Goal: Task Accomplishment & Management: Manage account settings

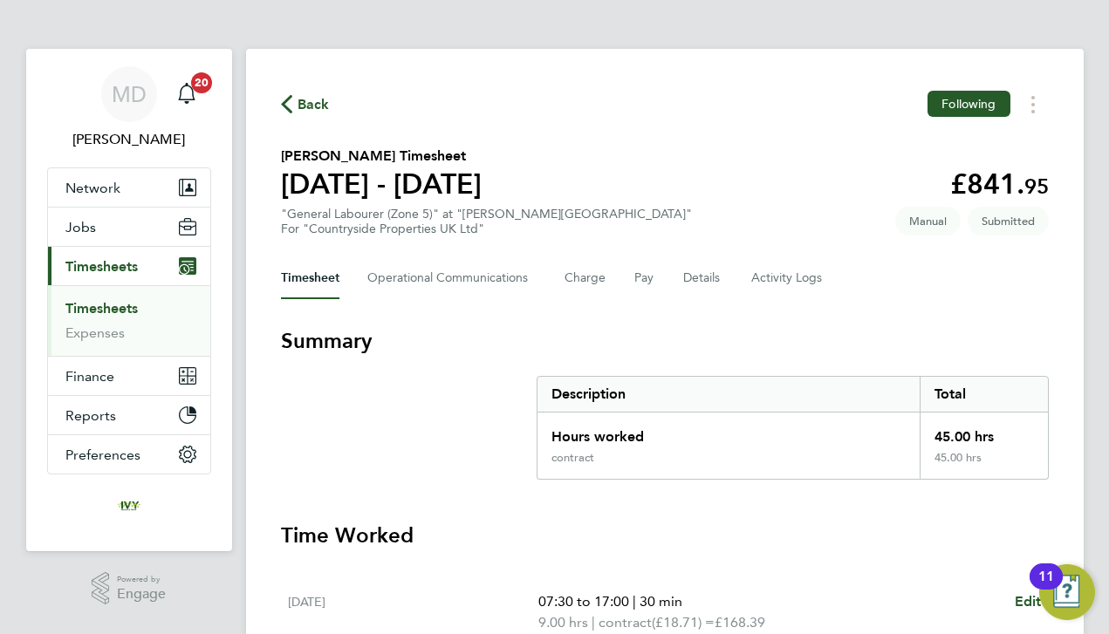
click at [116, 309] on link "Timesheets" at bounding box center [101, 308] width 72 height 17
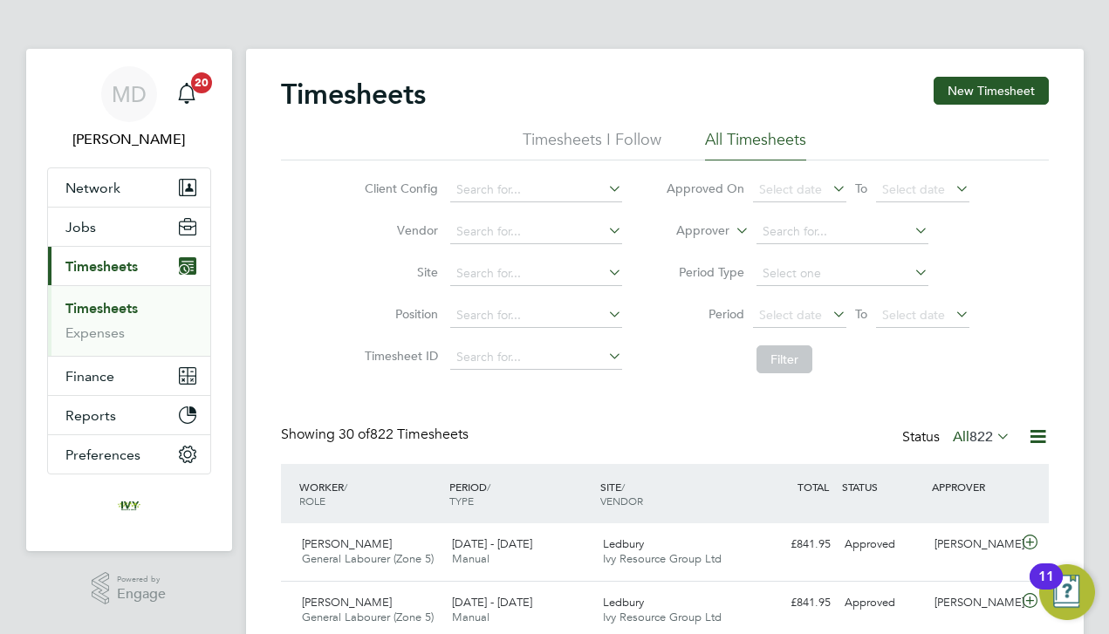
click at [303, 343] on div "Client Config Vendor Site Position Timesheet ID Approved On Select date To Sele…" at bounding box center [665, 272] width 768 height 222
click at [997, 90] on button "New Timesheet" at bounding box center [990, 91] width 115 height 28
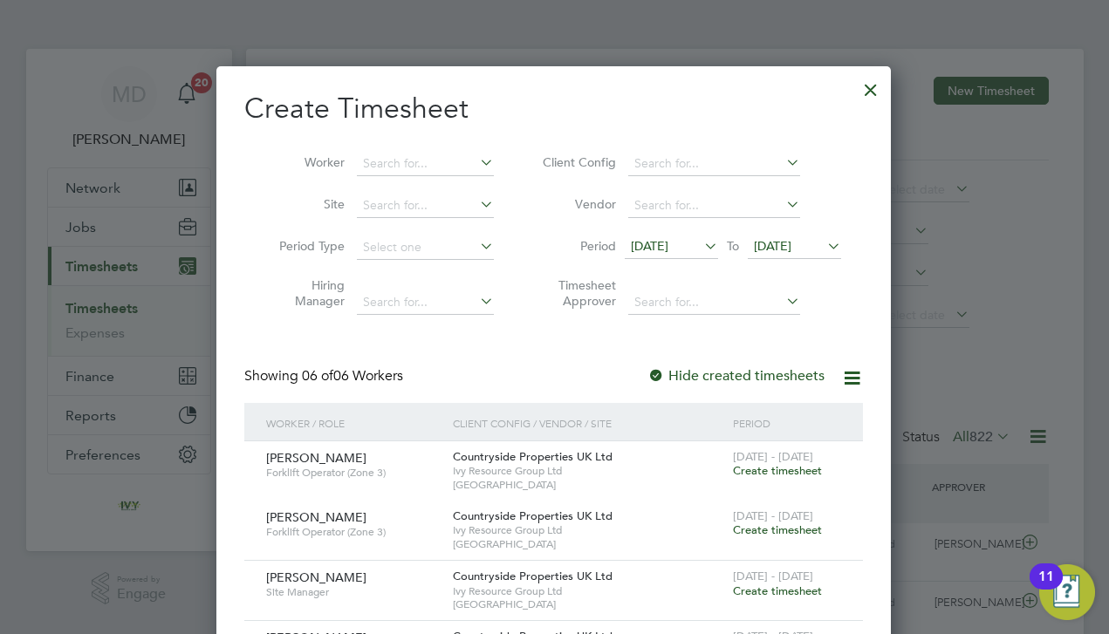
click at [867, 92] on div at bounding box center [870, 85] width 31 height 31
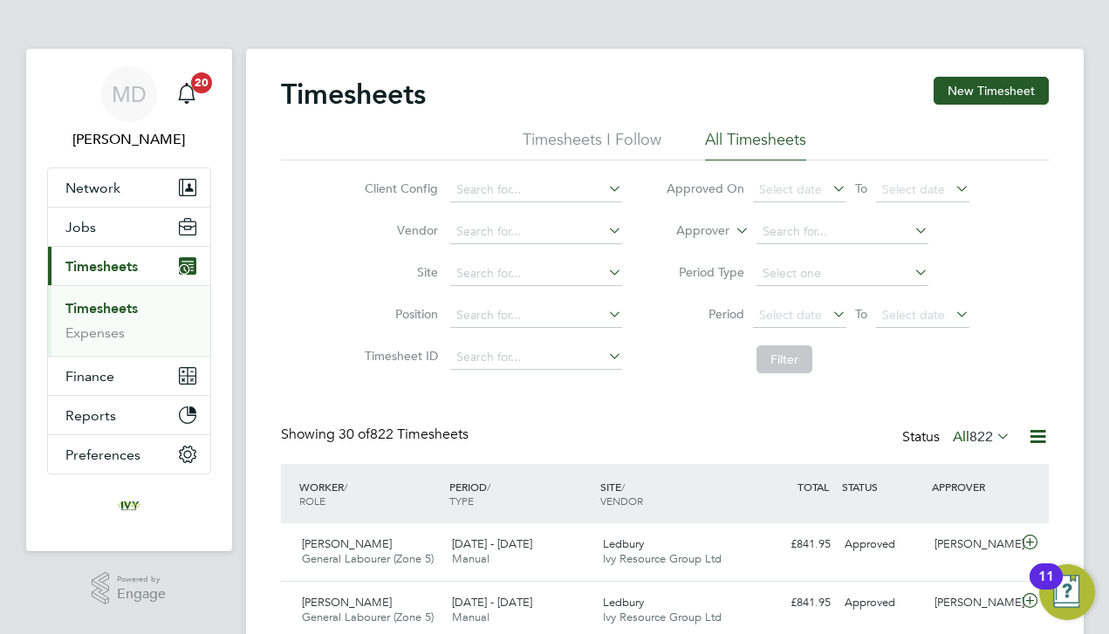
click at [857, 97] on div "Timesheets New Timesheet" at bounding box center [665, 103] width 768 height 52
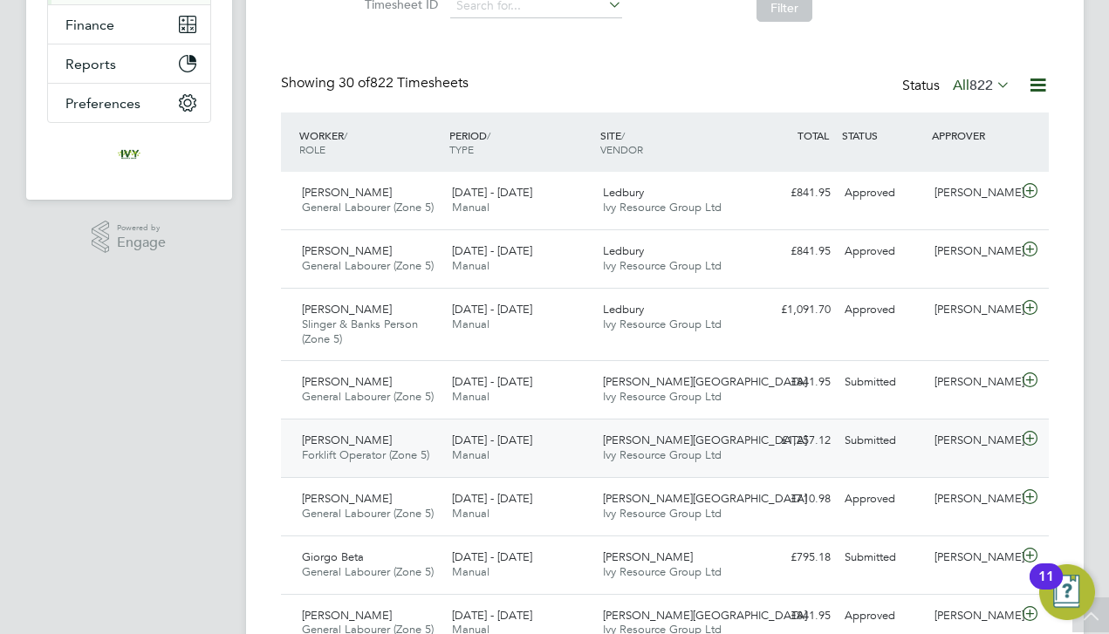
click at [690, 434] on div "[PERSON_NAME] Gate Ivy Resource Group Ltd" at bounding box center [671, 449] width 151 height 44
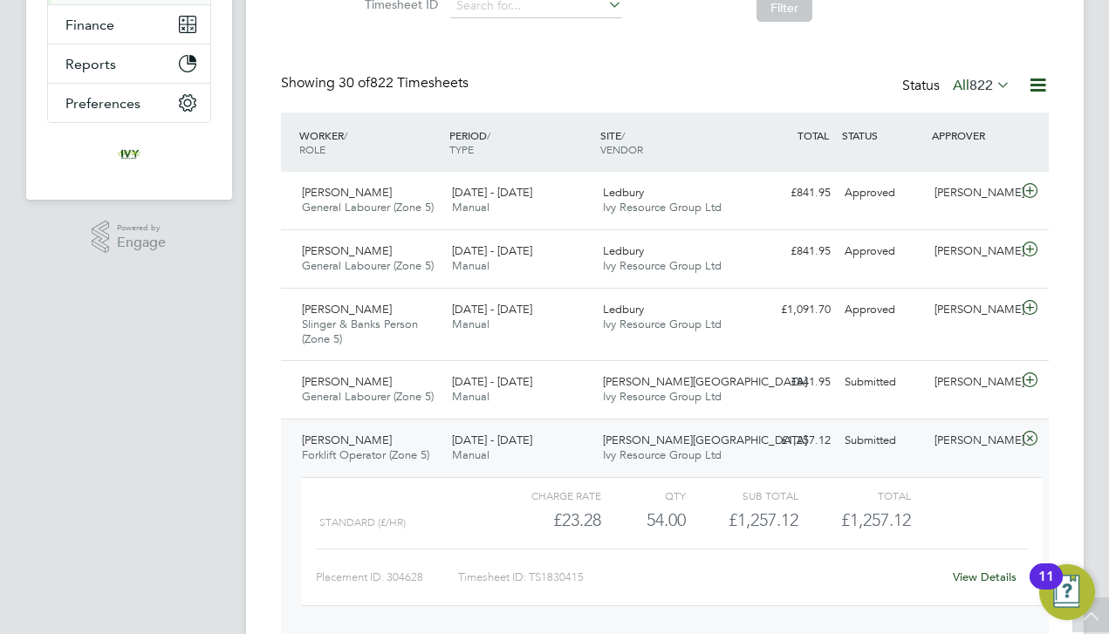
click at [953, 573] on link "View Details" at bounding box center [985, 577] width 64 height 15
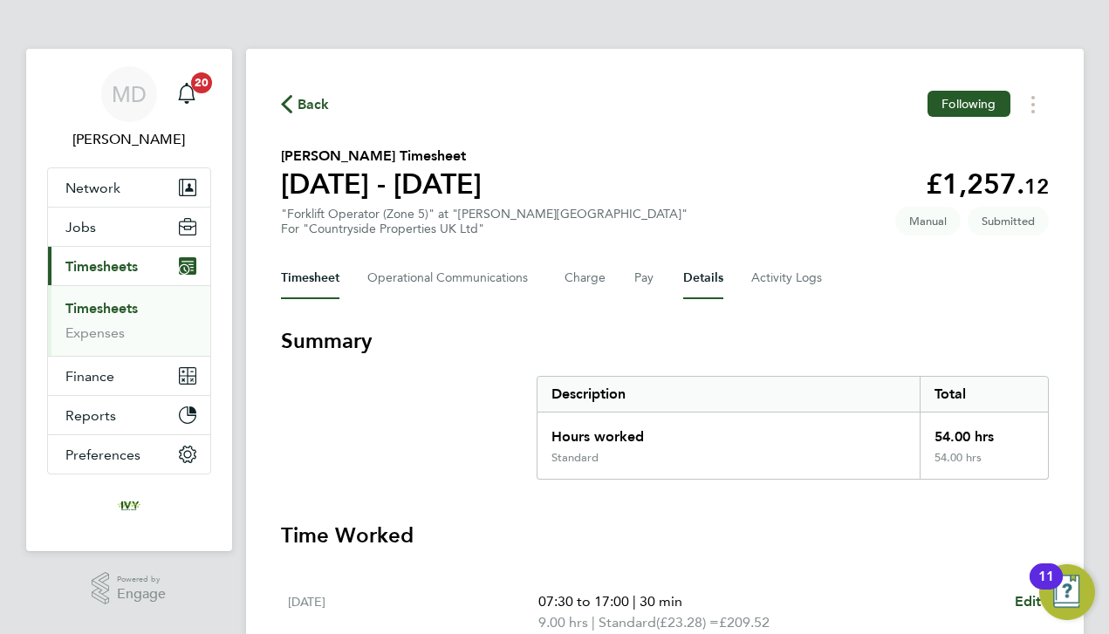
click at [685, 281] on button "Details" at bounding box center [703, 278] width 40 height 42
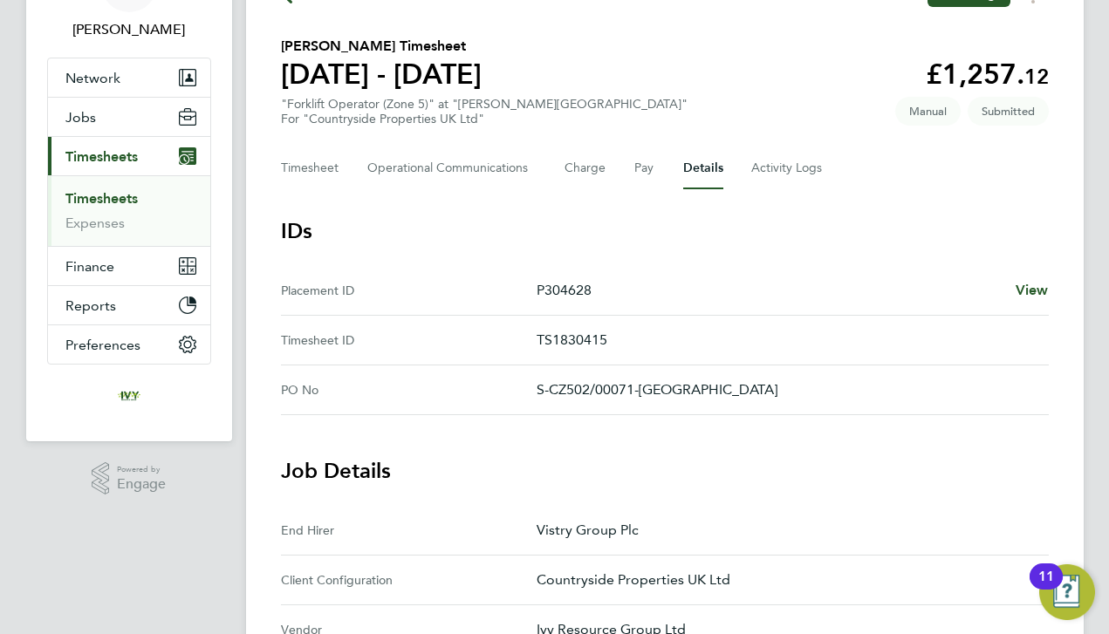
scroll to position [176, 0]
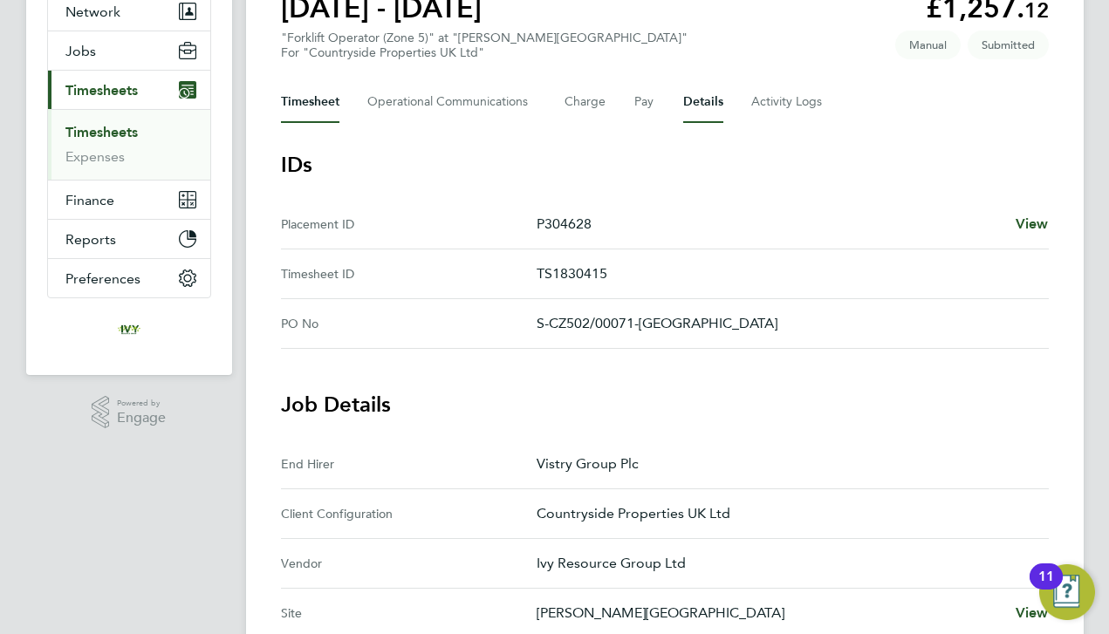
click at [324, 103] on button "Timesheet" at bounding box center [310, 102] width 58 height 42
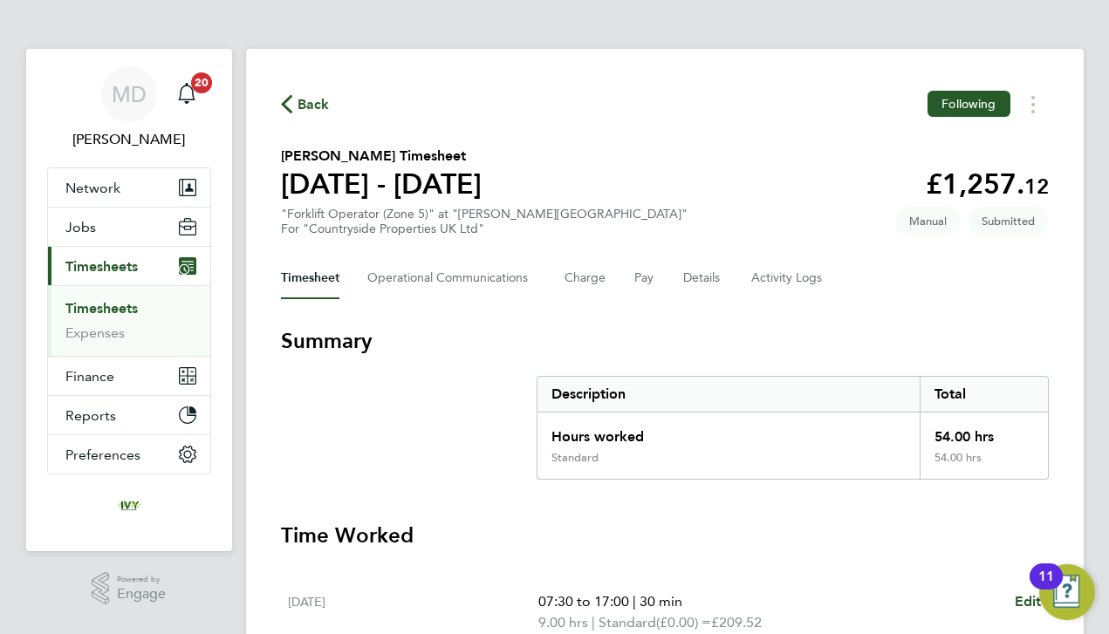
click at [524, 343] on h3 "Summary" at bounding box center [665, 341] width 768 height 28
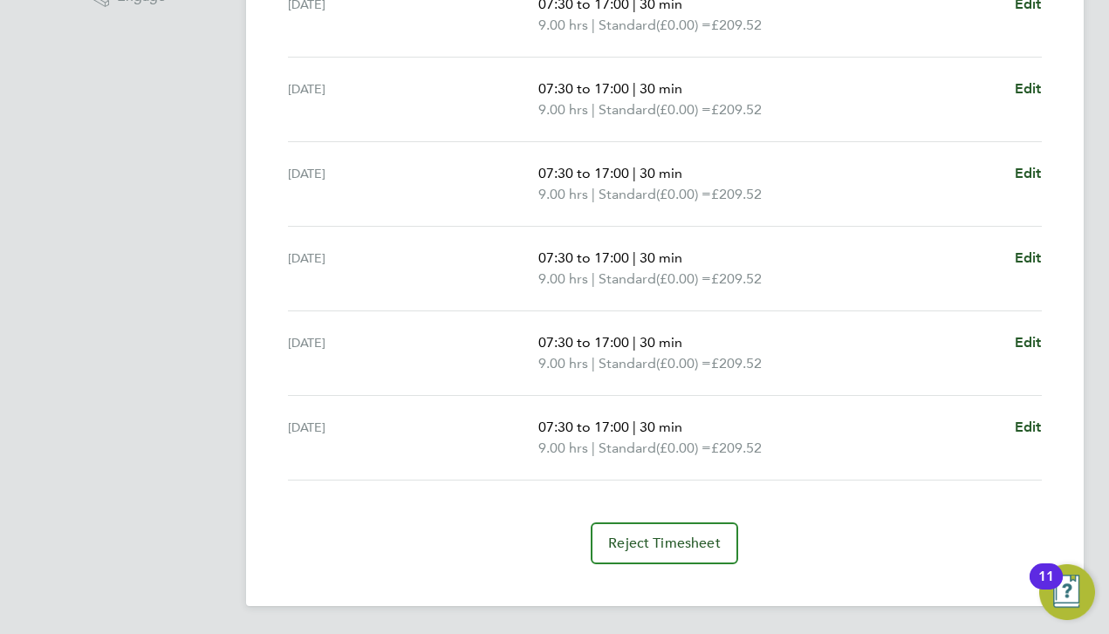
scroll to position [598, 0]
click at [1032, 427] on span "Edit" at bounding box center [1027, 427] width 27 height 17
select select "30"
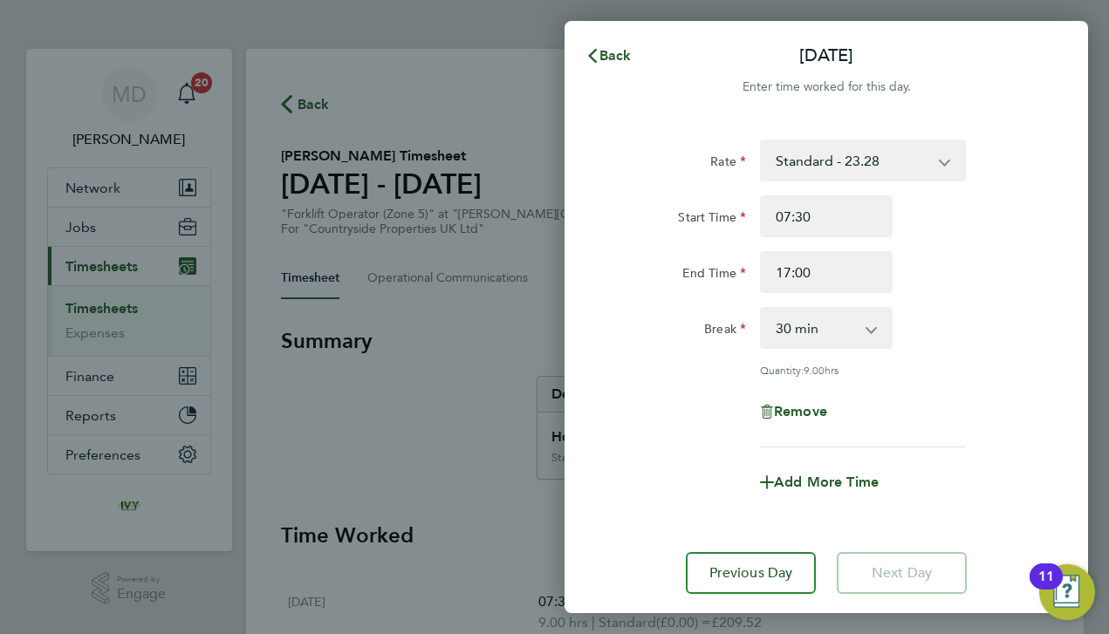
click at [784, 420] on div "Remove" at bounding box center [826, 412] width 147 height 42
click at [785, 413] on span "Remove" at bounding box center [800, 411] width 53 height 17
select select "null"
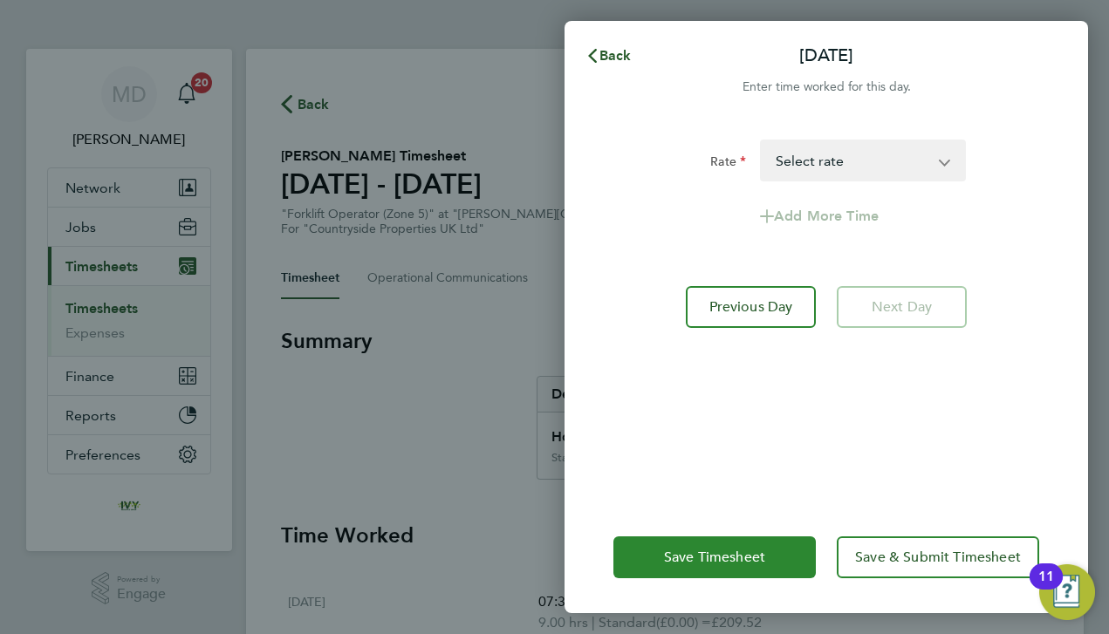
click at [717, 562] on span "Save Timesheet" at bounding box center [714, 557] width 101 height 17
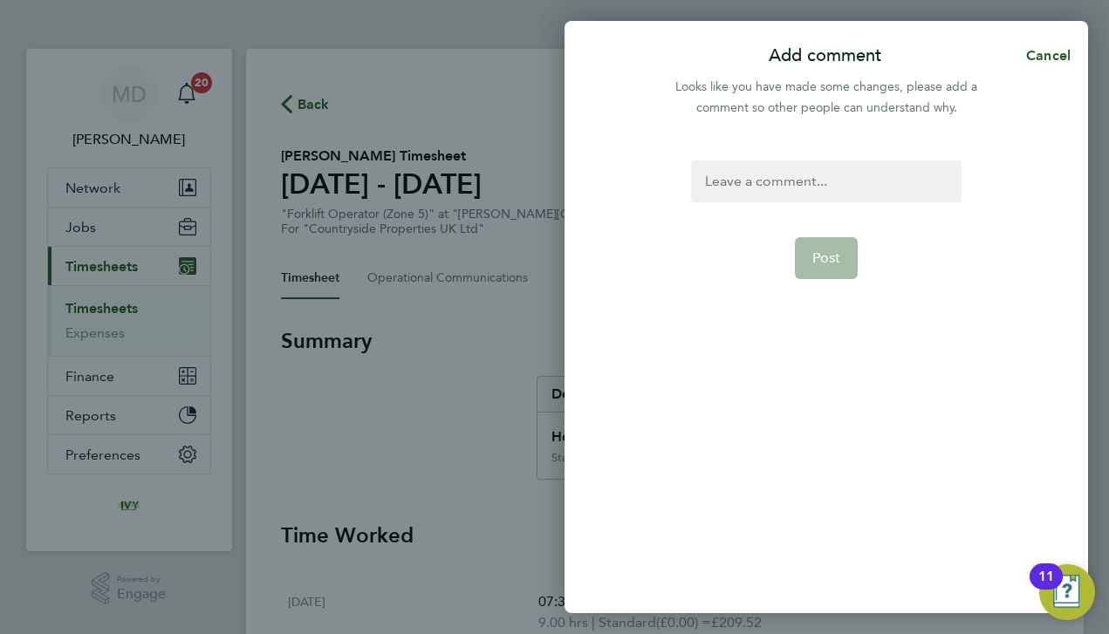
click at [763, 188] on div at bounding box center [826, 182] width 270 height 42
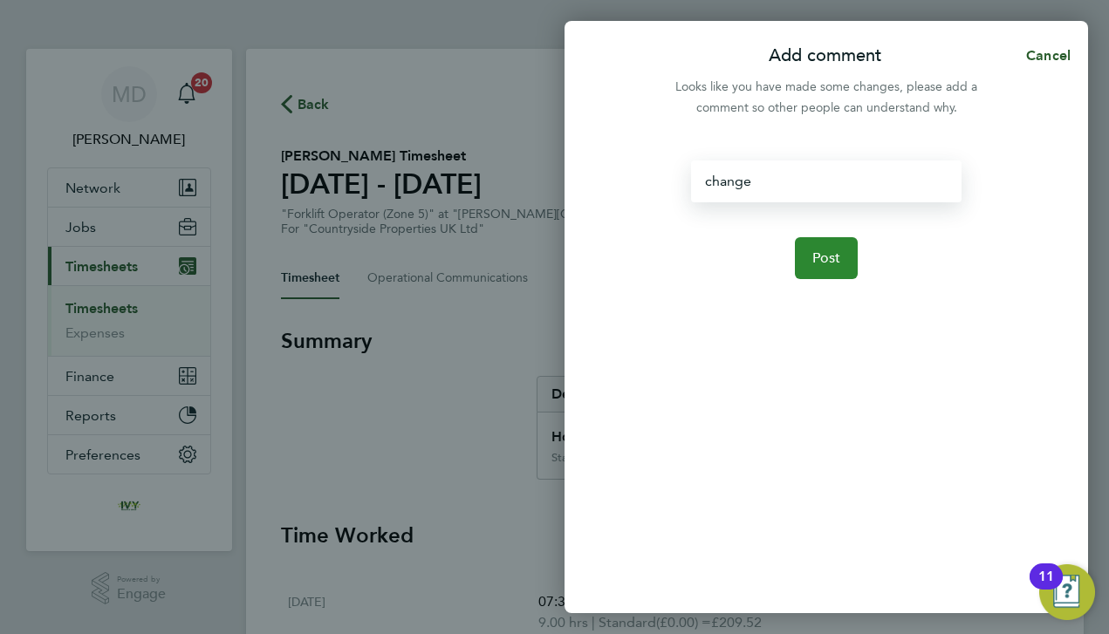
click at [817, 256] on span "Post" at bounding box center [826, 257] width 29 height 17
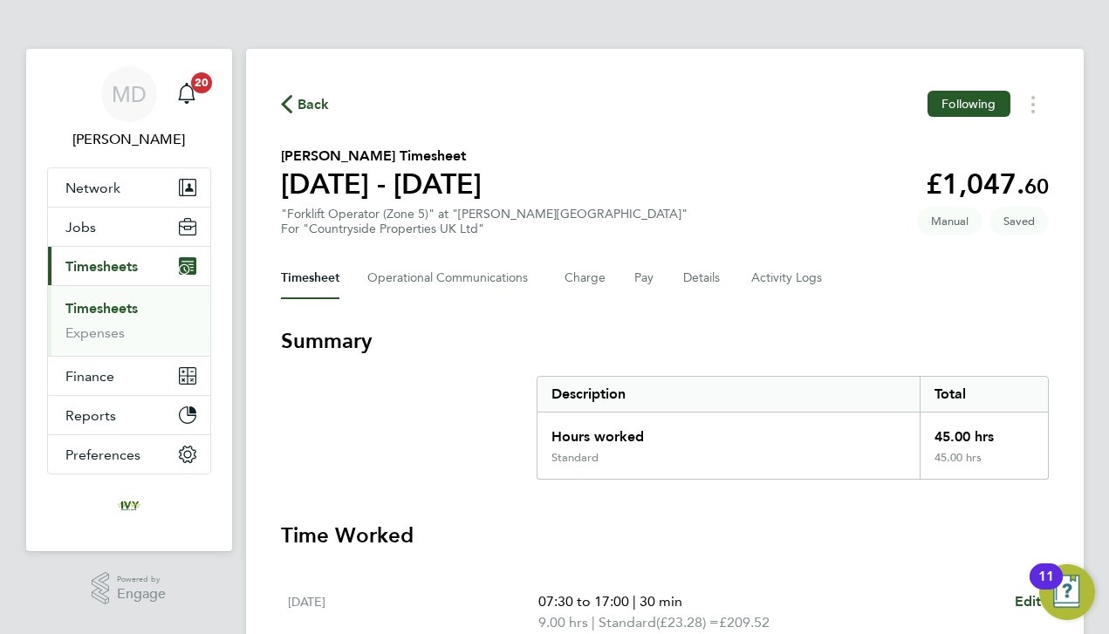
click at [656, 342] on h3 "Summary" at bounding box center [665, 341] width 768 height 28
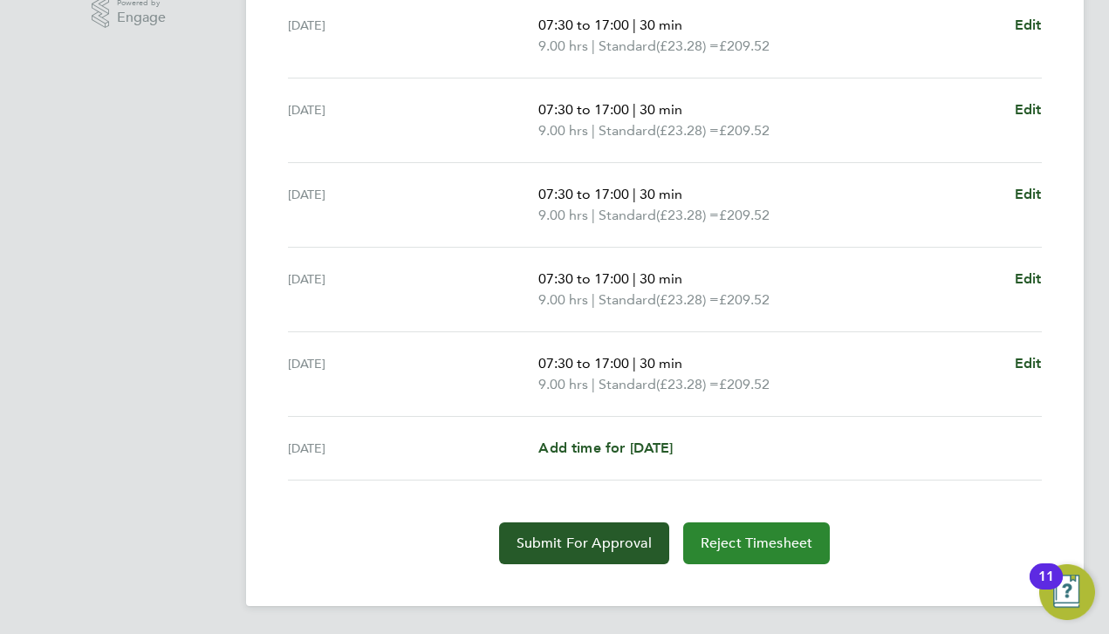
scroll to position [577, 0]
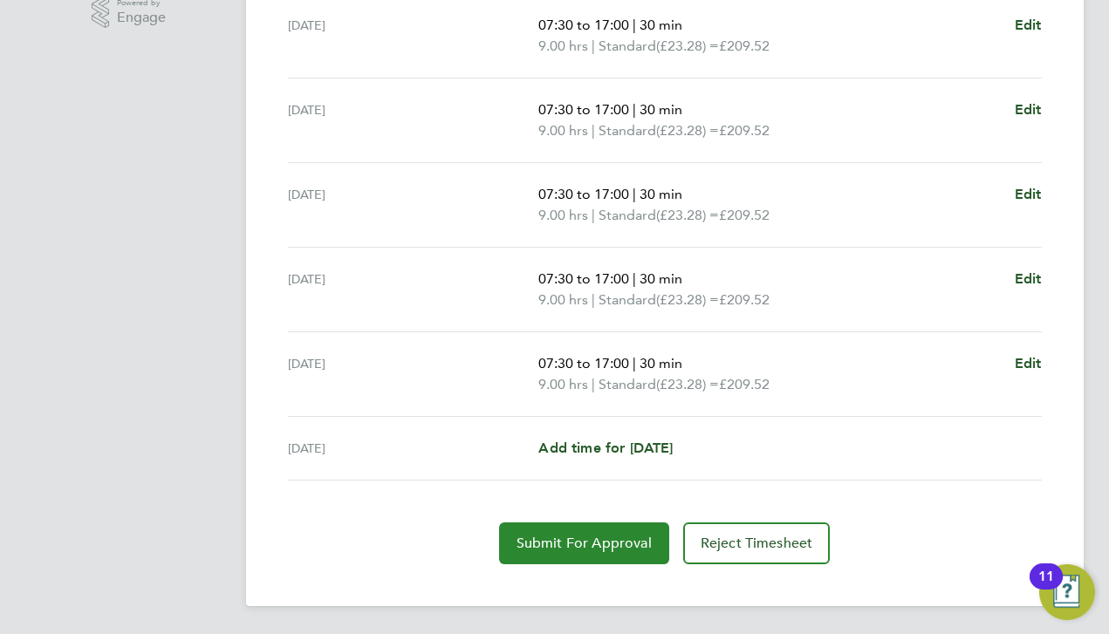
click at [568, 554] on button "Submit For Approval" at bounding box center [584, 544] width 170 height 42
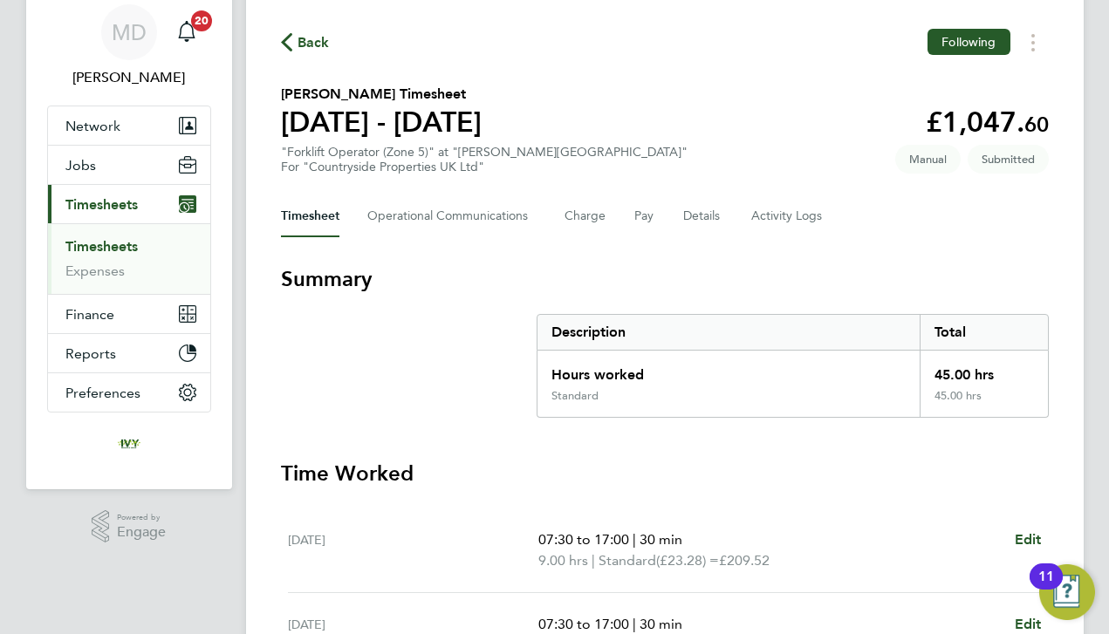
scroll to position [52, 0]
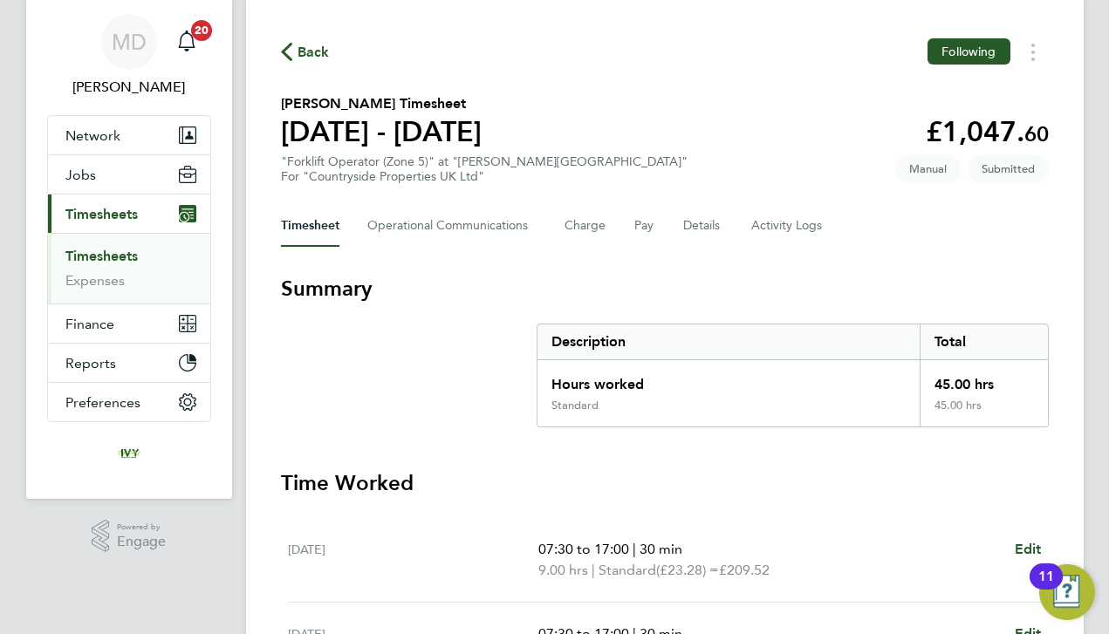
click at [110, 263] on link "Timesheets" at bounding box center [101, 256] width 72 height 17
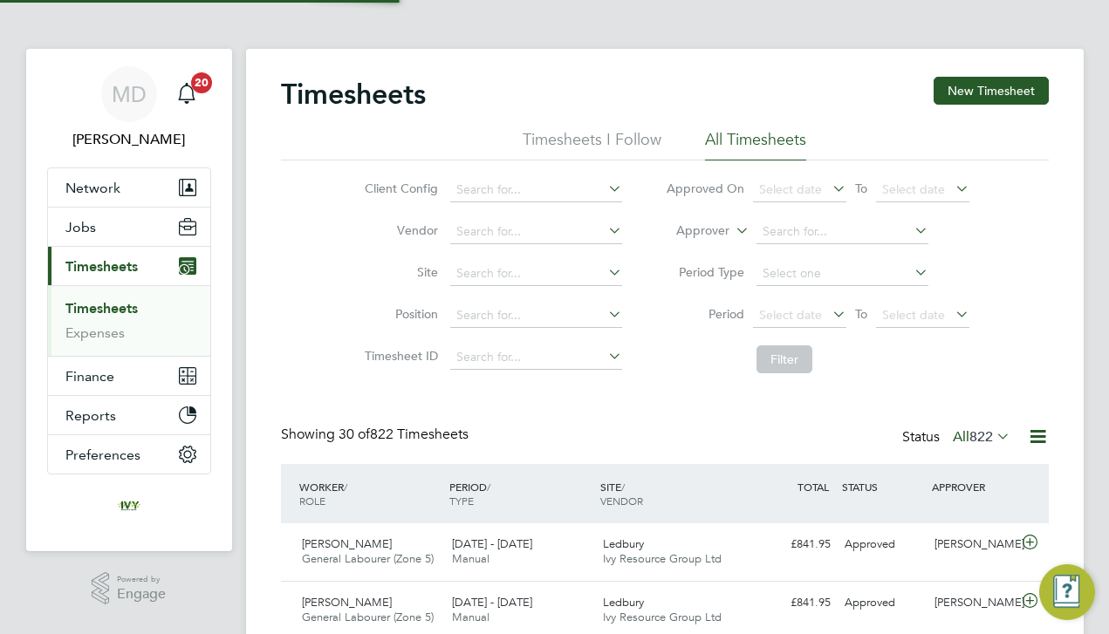
click at [342, 345] on li "Timesheet ID" at bounding box center [491, 358] width 306 height 42
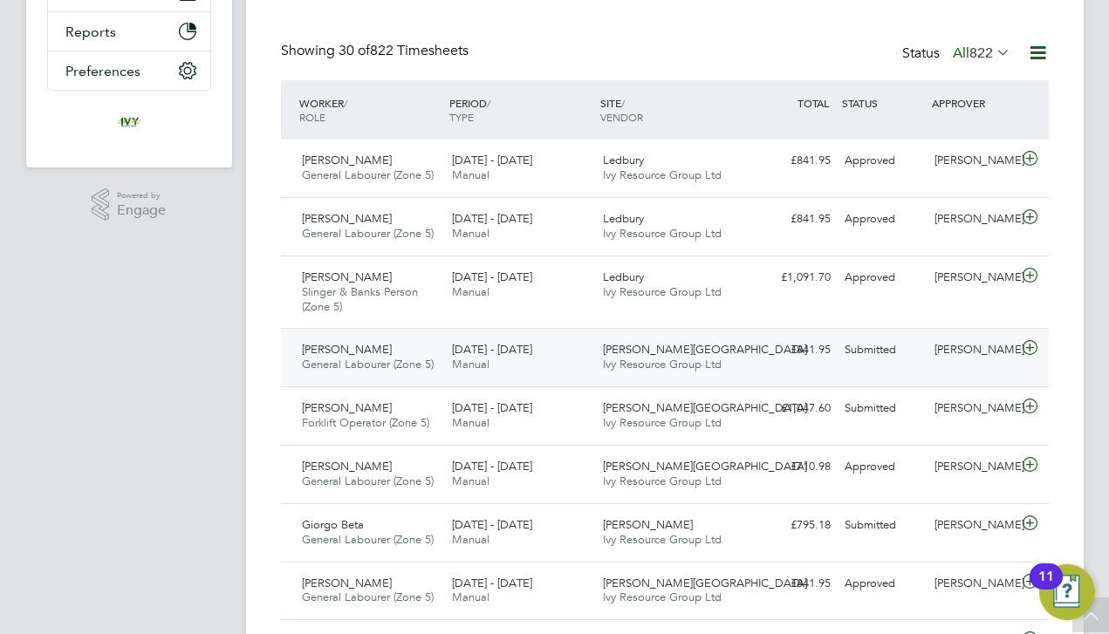
click at [645, 357] on span "Ivy Resource Group Ltd" at bounding box center [662, 364] width 119 height 15
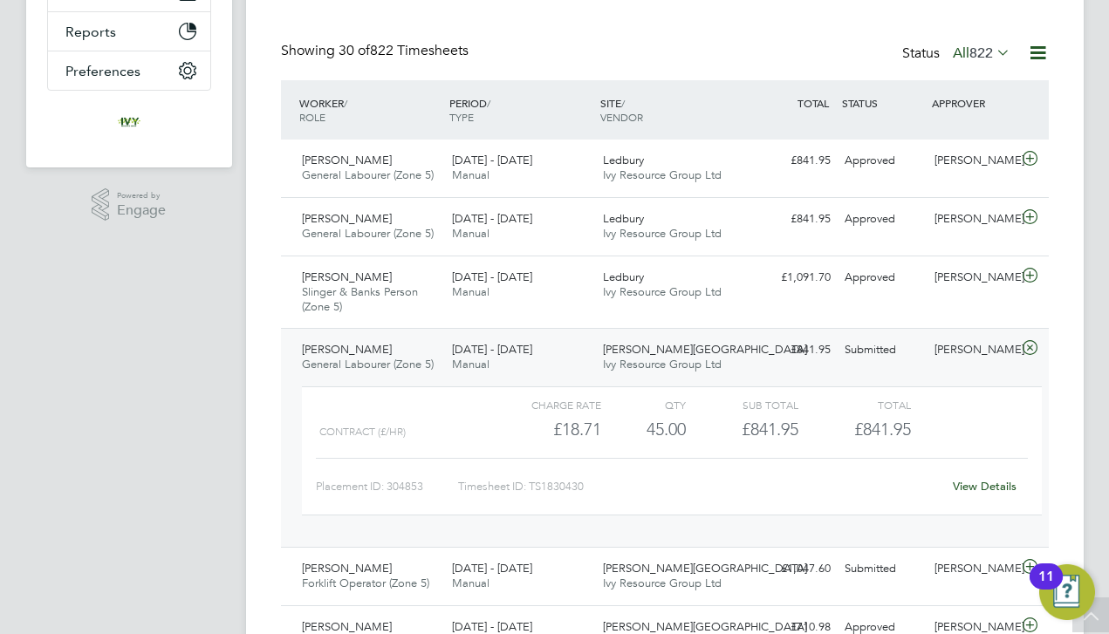
click at [972, 473] on div "View Details" at bounding box center [984, 487] width 85 height 28
click at [972, 482] on link "View Details" at bounding box center [985, 486] width 64 height 15
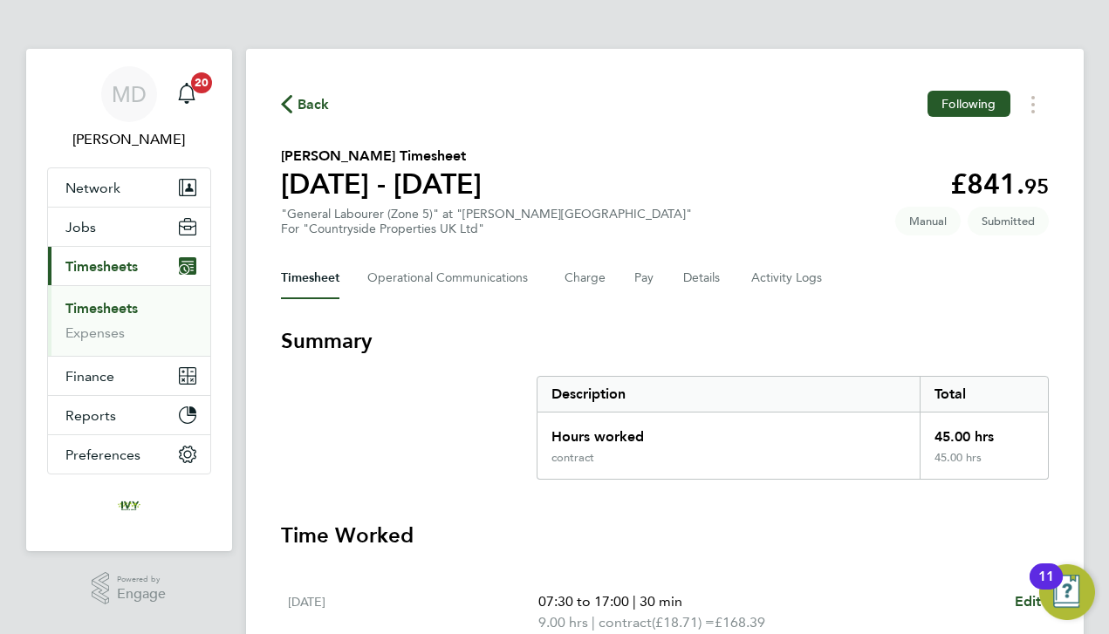
click at [416, 365] on section "Summary Description Total Hours worked 45.00 hrs contract 45.00 hrs" at bounding box center [665, 403] width 768 height 153
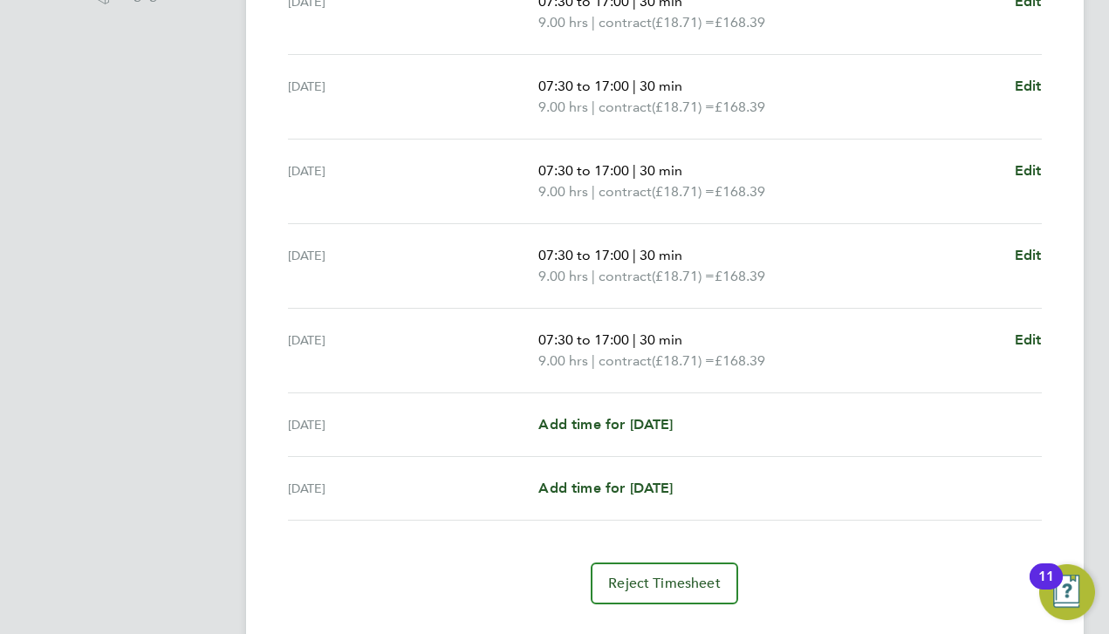
scroll to position [610, 0]
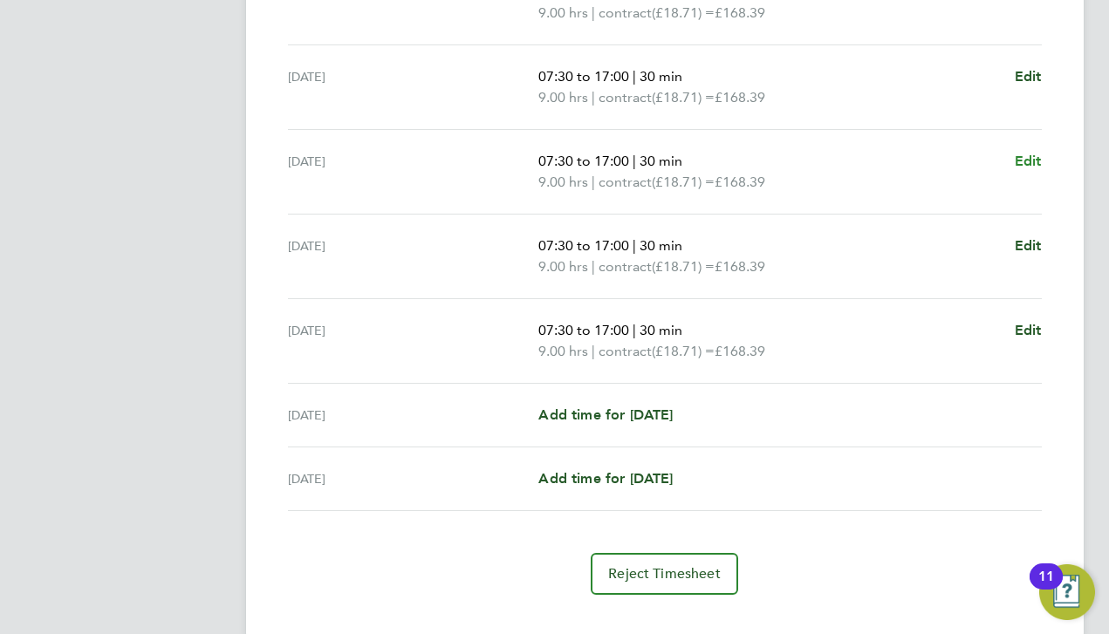
click at [1030, 168] on span "Edit" at bounding box center [1027, 161] width 27 height 17
select select "30"
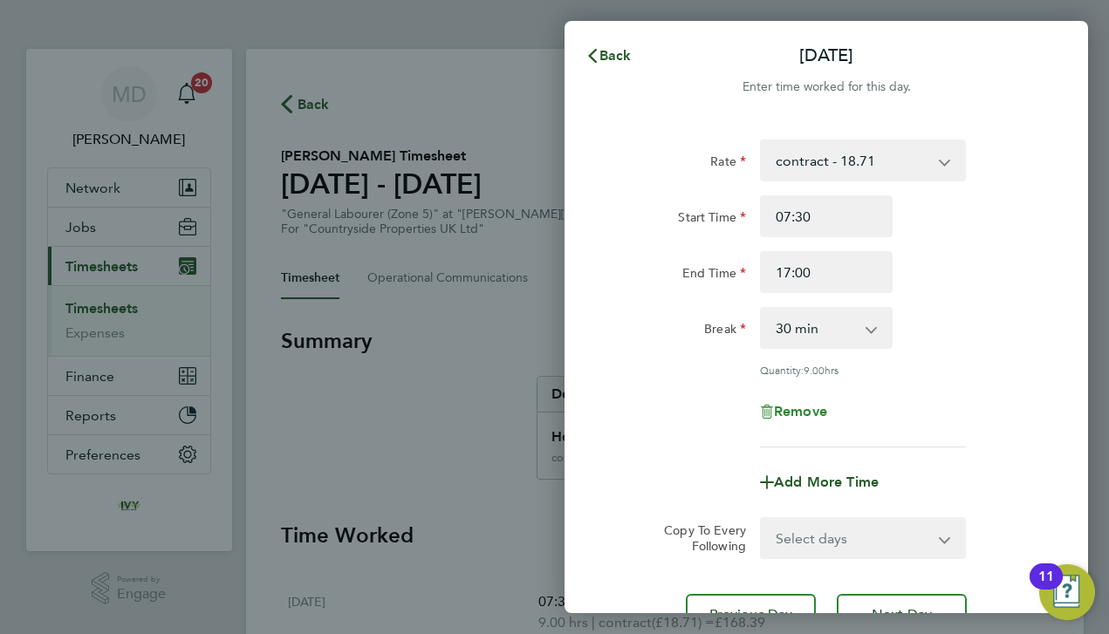
click at [810, 411] on span "Remove" at bounding box center [800, 411] width 53 height 17
select select "null"
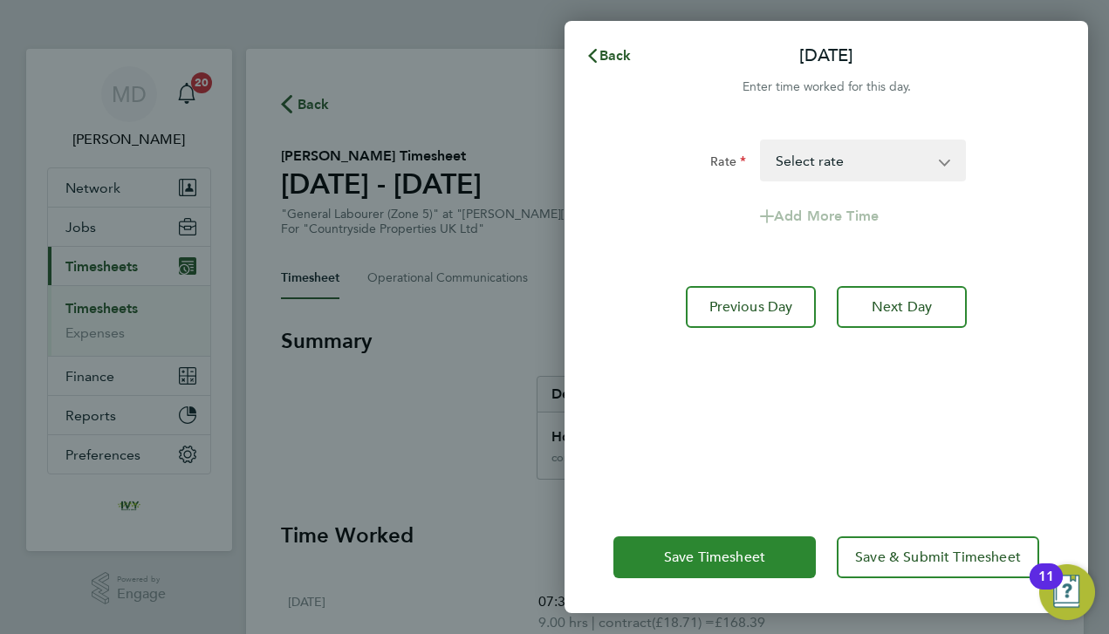
click at [758, 555] on span "Save Timesheet" at bounding box center [714, 557] width 101 height 17
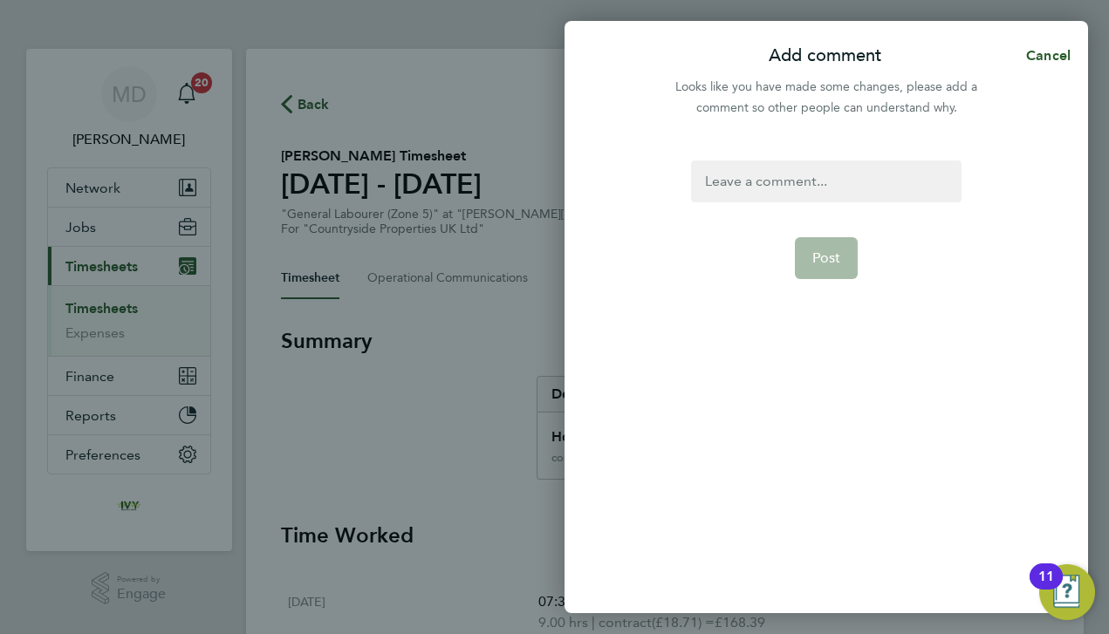
click at [764, 195] on div at bounding box center [826, 182] width 270 height 42
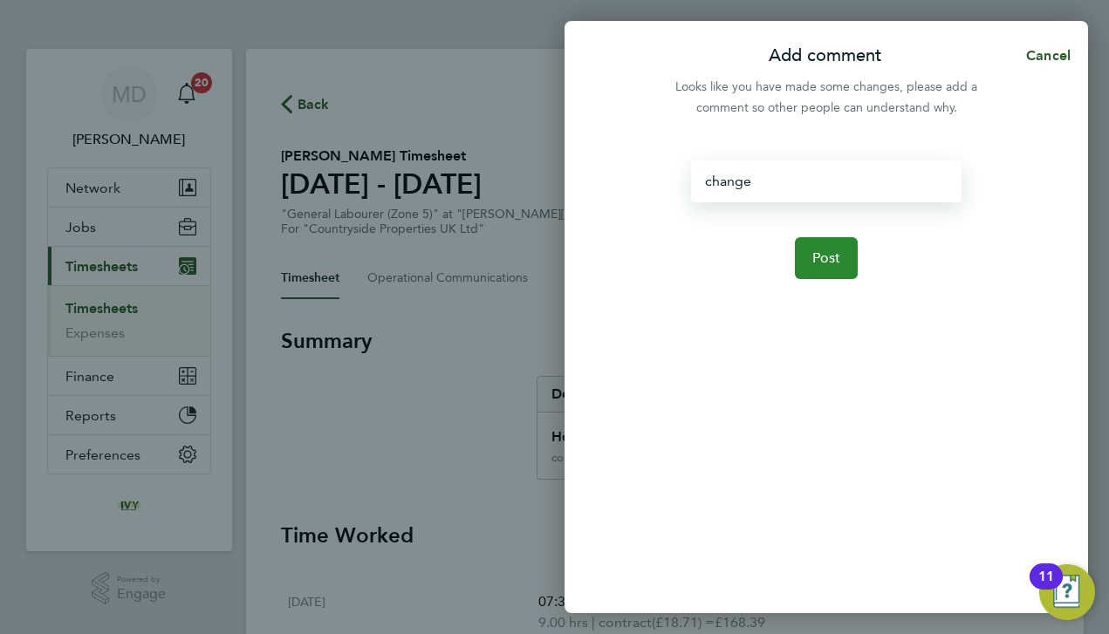
click at [813, 252] on span "Post" at bounding box center [826, 257] width 29 height 17
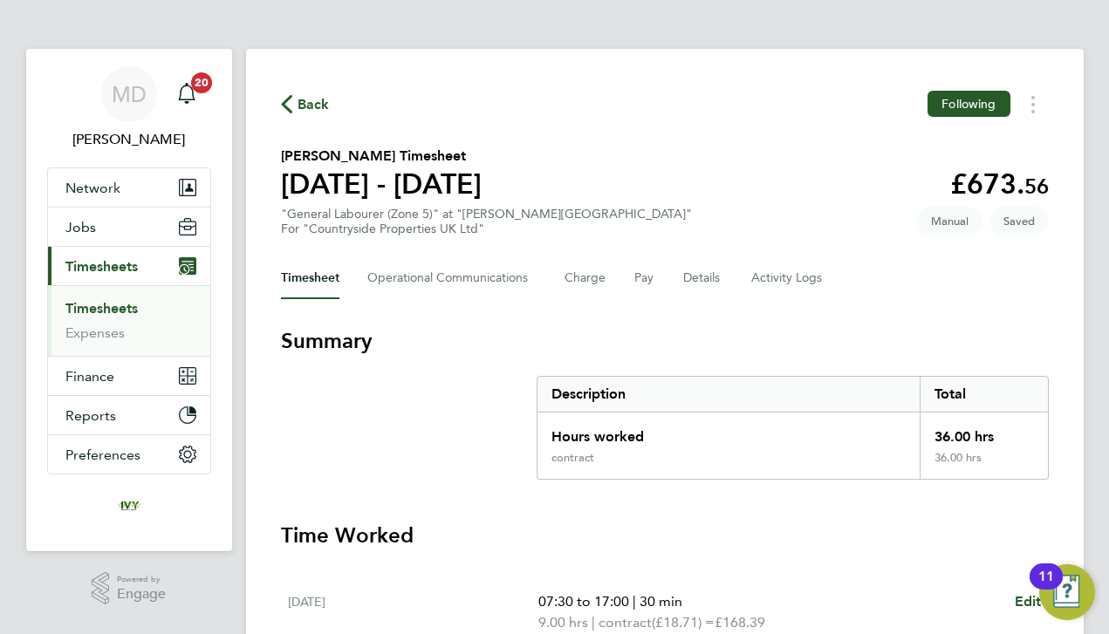
click at [569, 195] on section "Mathew Staines's Timesheet 22 - 28 Sep 2025 £673. 56 "General Labourer (Zone 5)…" at bounding box center [665, 191] width 768 height 91
click at [124, 307] on link "Timesheets" at bounding box center [101, 308] width 72 height 17
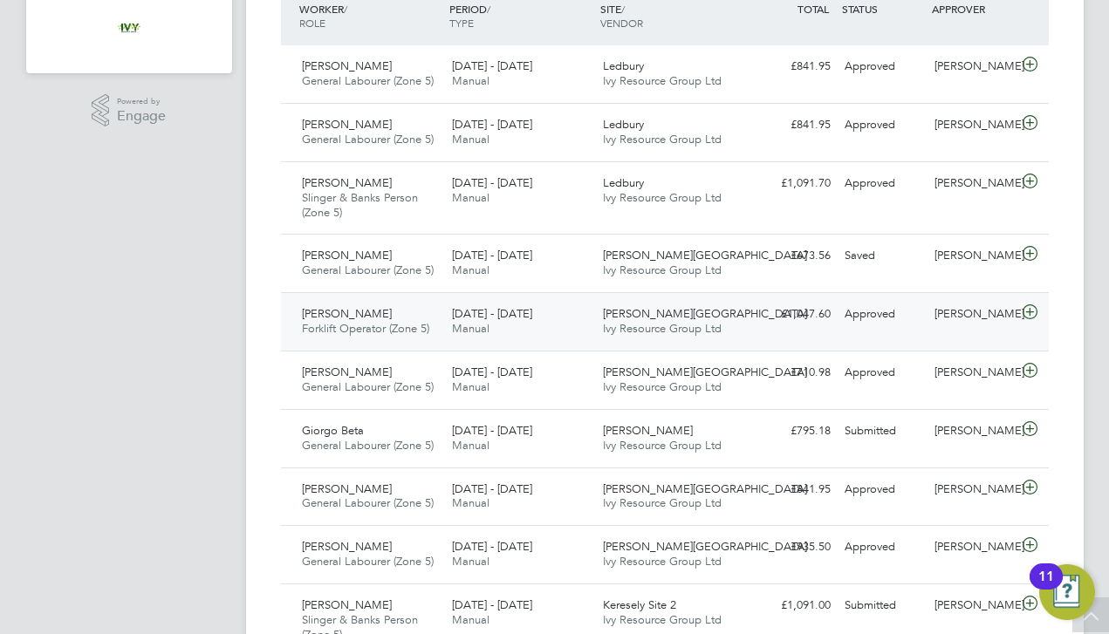
click at [598, 318] on div "[PERSON_NAME] Gate Ivy Resource Group Ltd" at bounding box center [671, 322] width 151 height 44
